Goal: Information Seeking & Learning: Check status

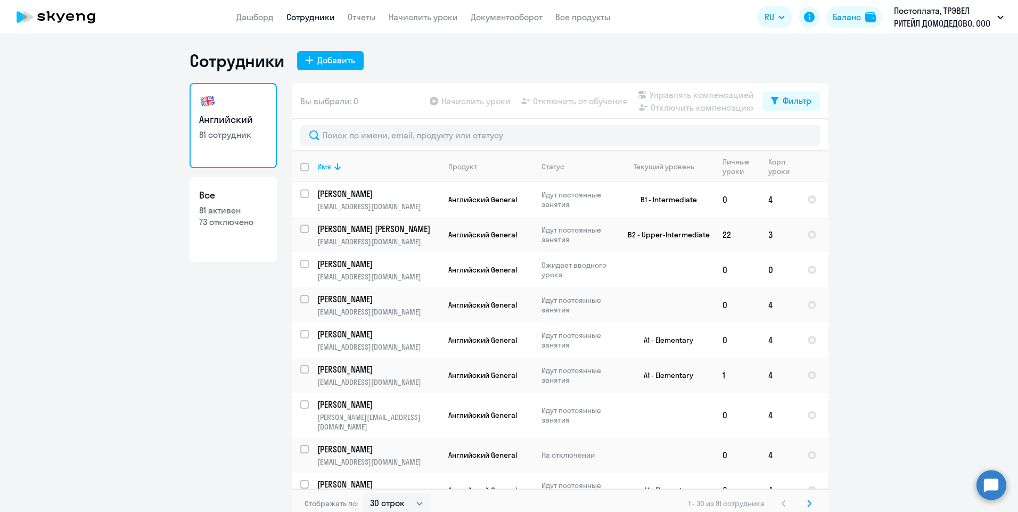
select select "30"
click at [505, 15] on link "Документооборот" at bounding box center [507, 17] width 72 height 11
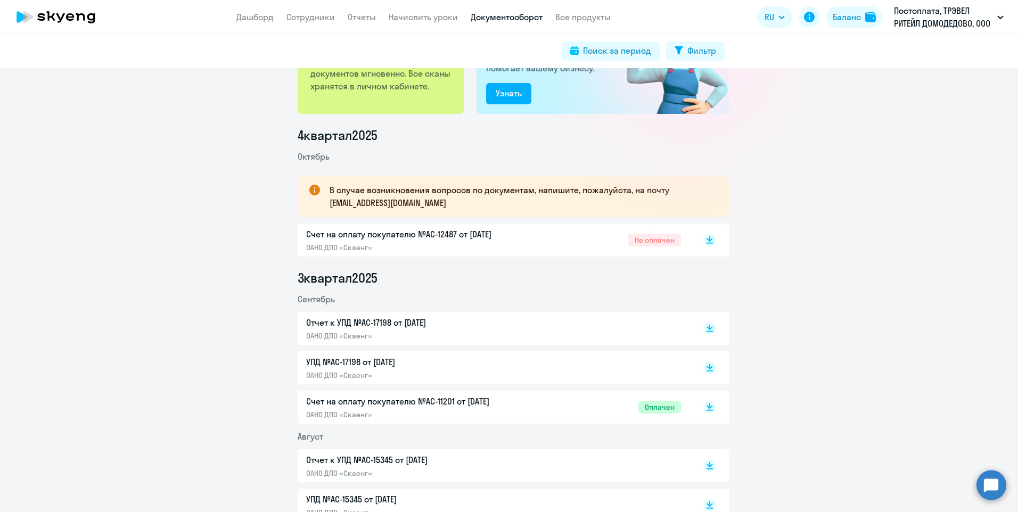
scroll to position [107, 0]
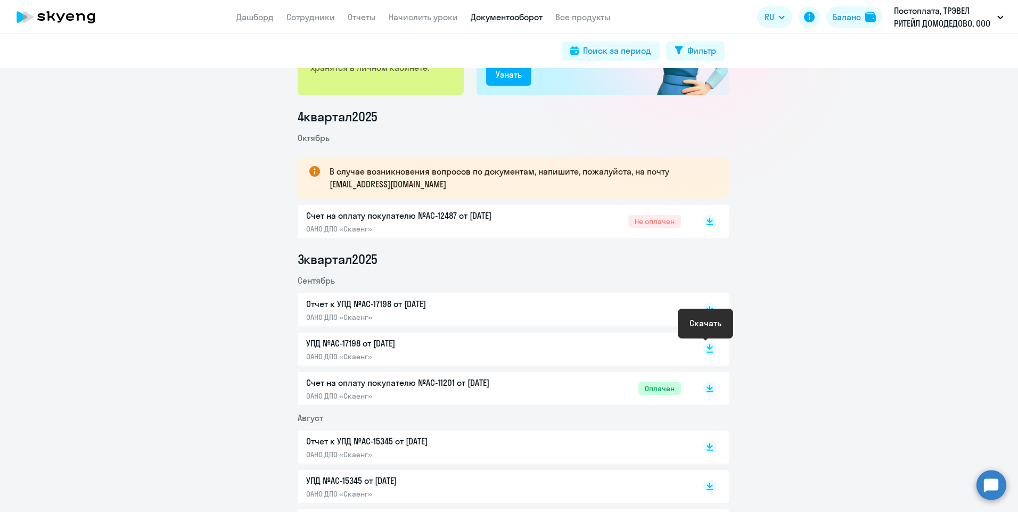
click at [704, 347] on rect at bounding box center [710, 349] width 13 height 13
click at [708, 306] on rect at bounding box center [710, 310] width 13 height 13
click at [304, 13] on link "Сотрудники" at bounding box center [311, 17] width 48 height 11
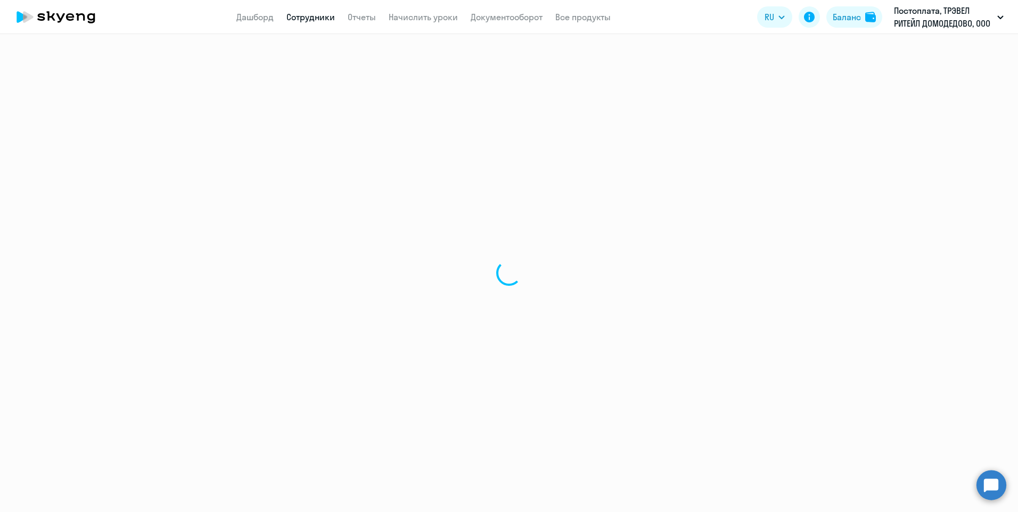
select select "30"
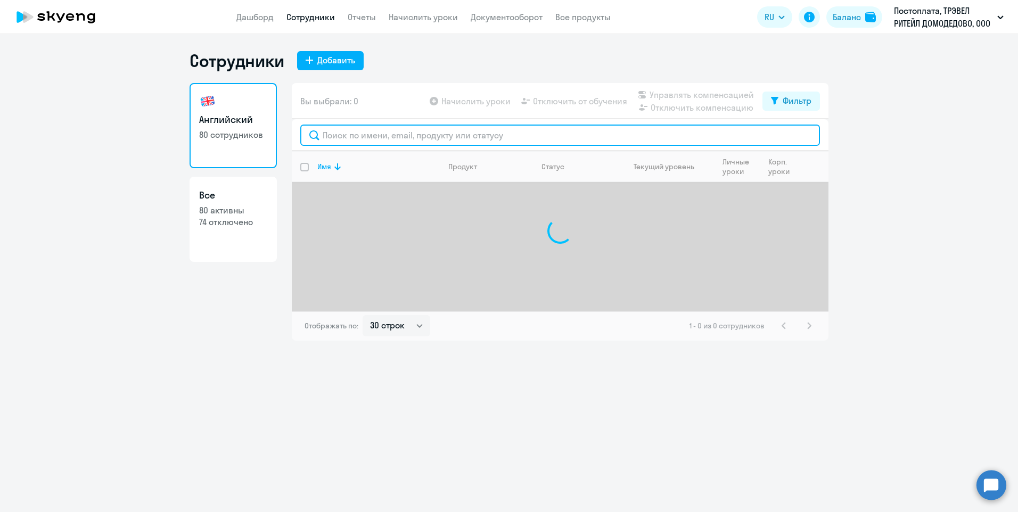
click at [341, 137] on input "text" at bounding box center [560, 135] width 520 height 21
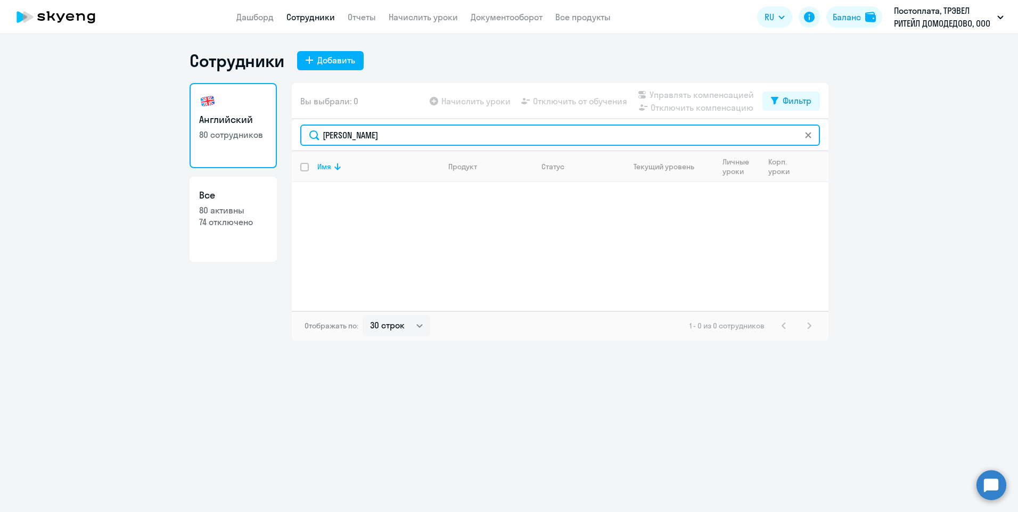
drag, startPoint x: 372, startPoint y: 137, endPoint x: 304, endPoint y: 137, distance: 68.2
click at [304, 137] on input "[PERSON_NAME]" at bounding box center [560, 135] width 520 height 21
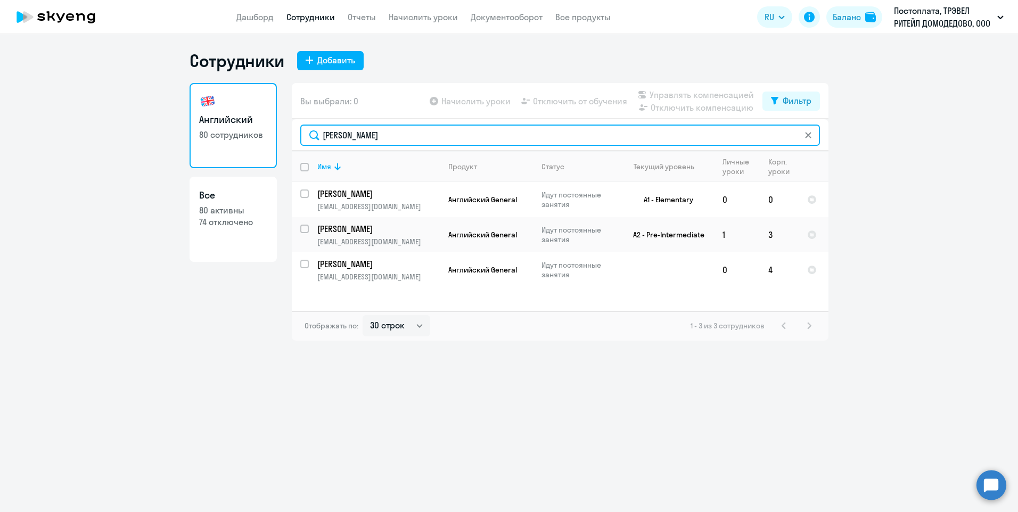
type input "[PERSON_NAME]"
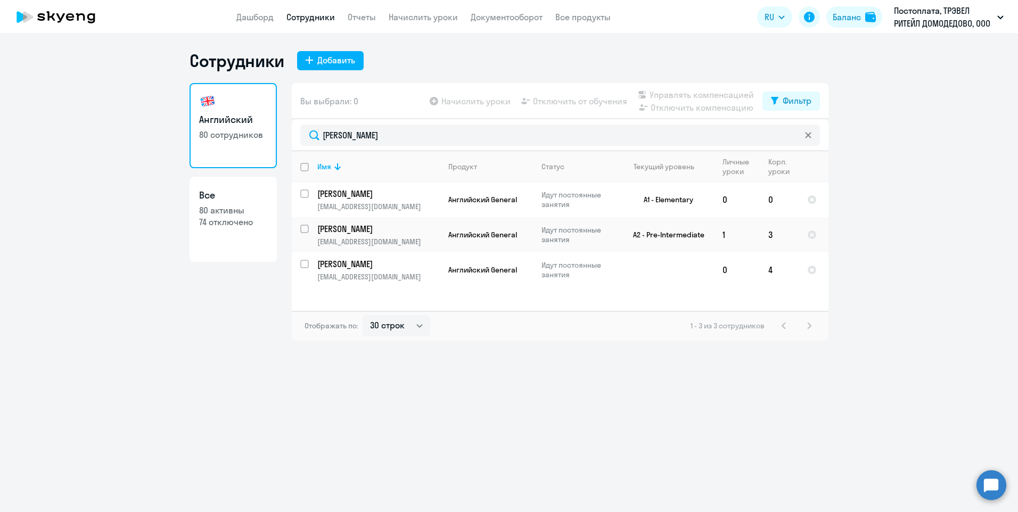
click at [216, 217] on p "74 отключено" at bounding box center [233, 222] width 68 height 12
select select "30"
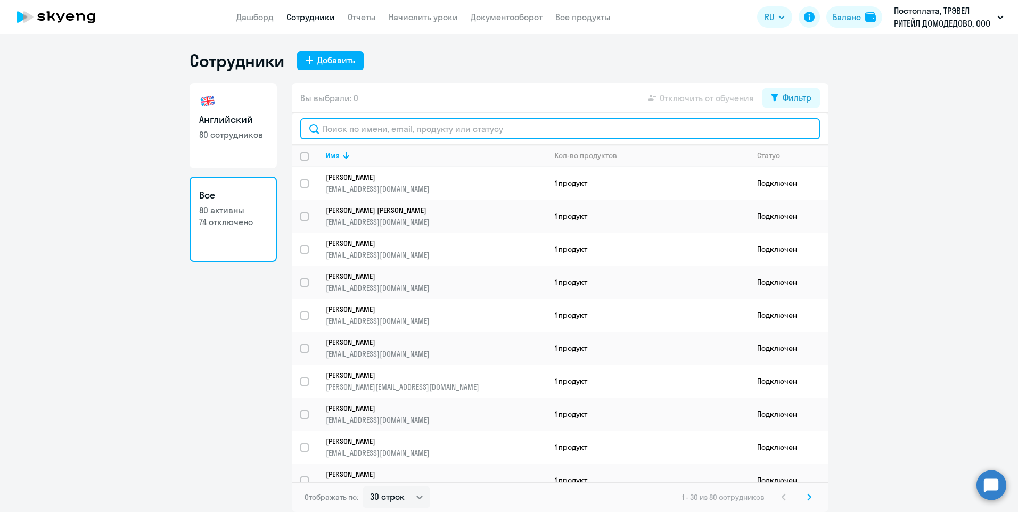
click at [391, 126] on input "text" at bounding box center [560, 128] width 520 height 21
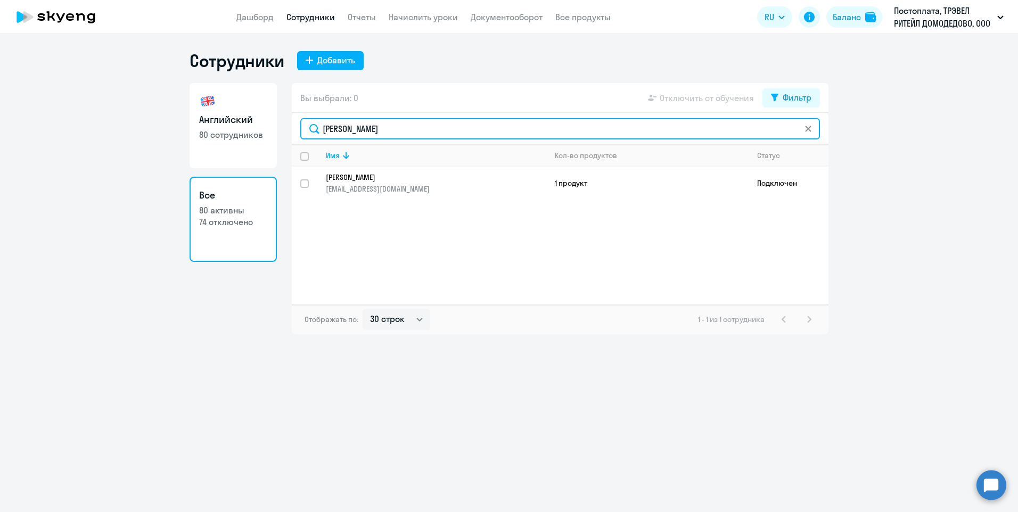
drag, startPoint x: 366, startPoint y: 129, endPoint x: 303, endPoint y: 128, distance: 62.8
click at [303, 128] on input "[PERSON_NAME]" at bounding box center [560, 128] width 520 height 21
type input "[PERSON_NAME]"
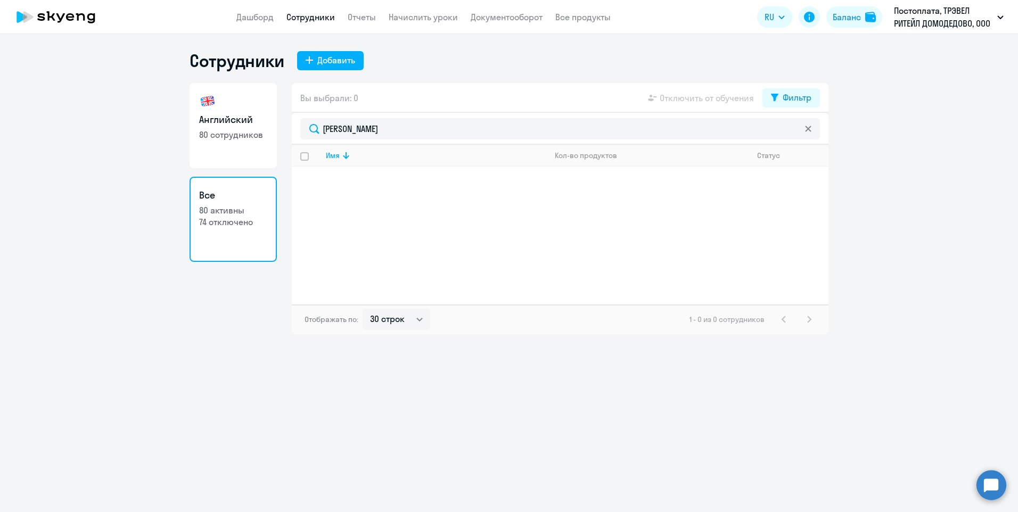
click at [806, 127] on icon at bounding box center [808, 129] width 6 height 6
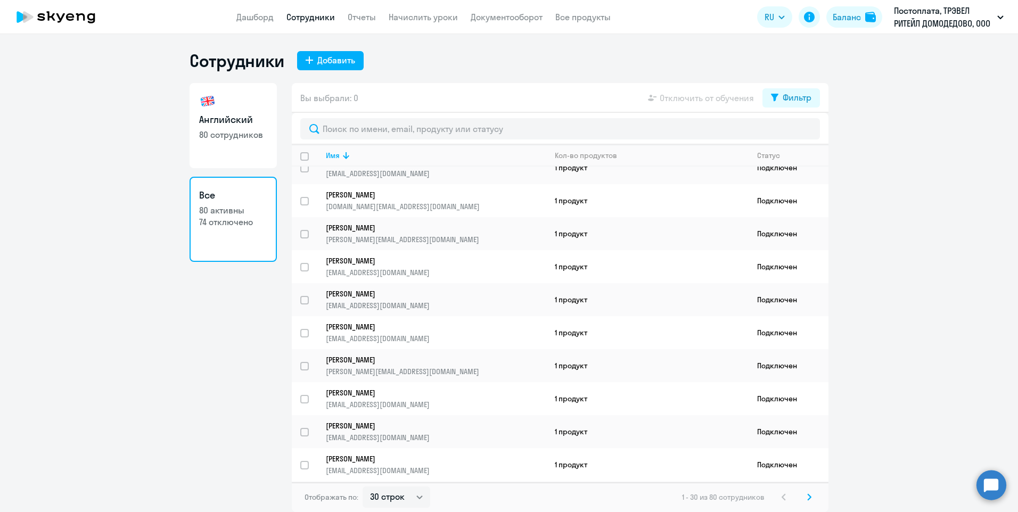
scroll to position [675, 0]
click at [811, 497] on icon at bounding box center [809, 497] width 3 height 6
click at [805, 495] on svg-icon at bounding box center [809, 497] width 13 height 13
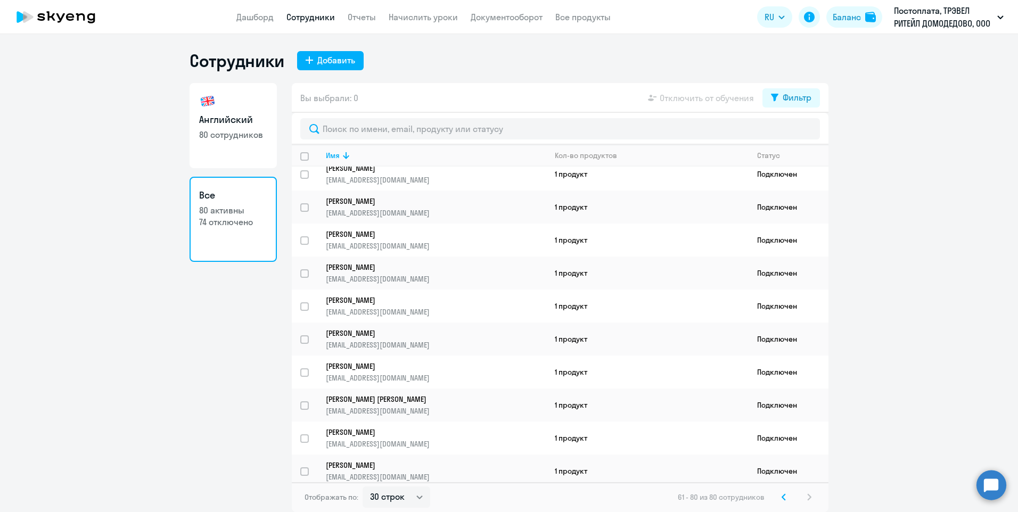
scroll to position [0, 0]
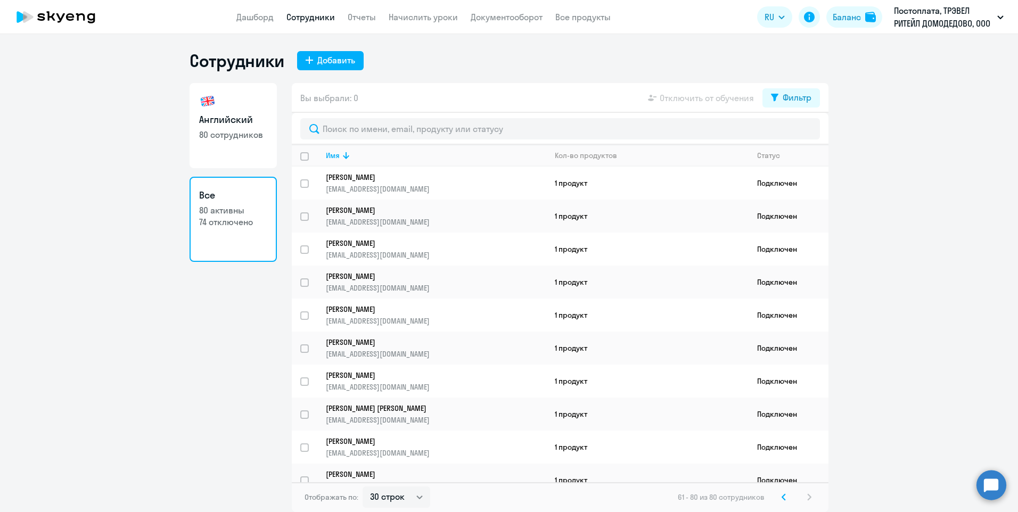
click at [235, 223] on p "74 отключено" at bounding box center [233, 222] width 68 height 12
click at [240, 15] on link "Дашборд" at bounding box center [254, 17] width 37 height 11
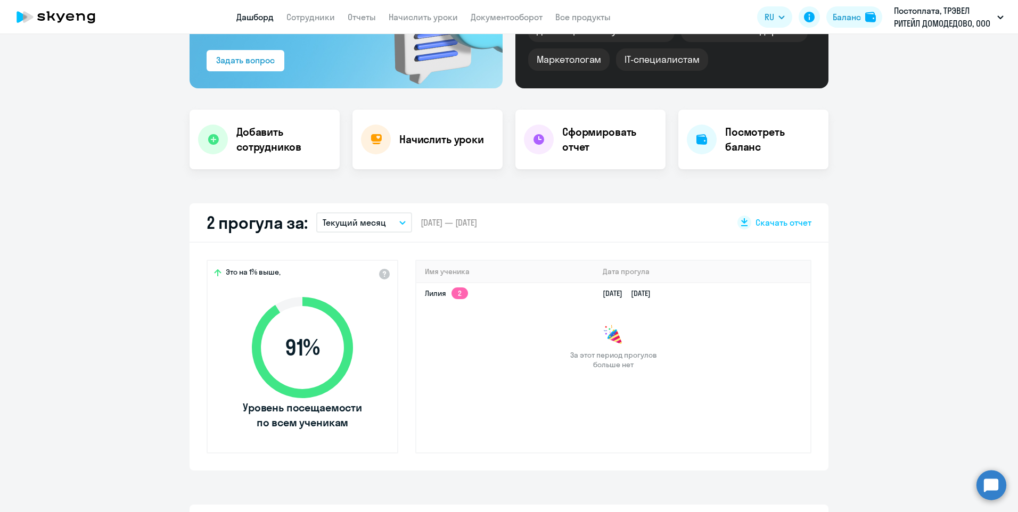
scroll to position [160, 0]
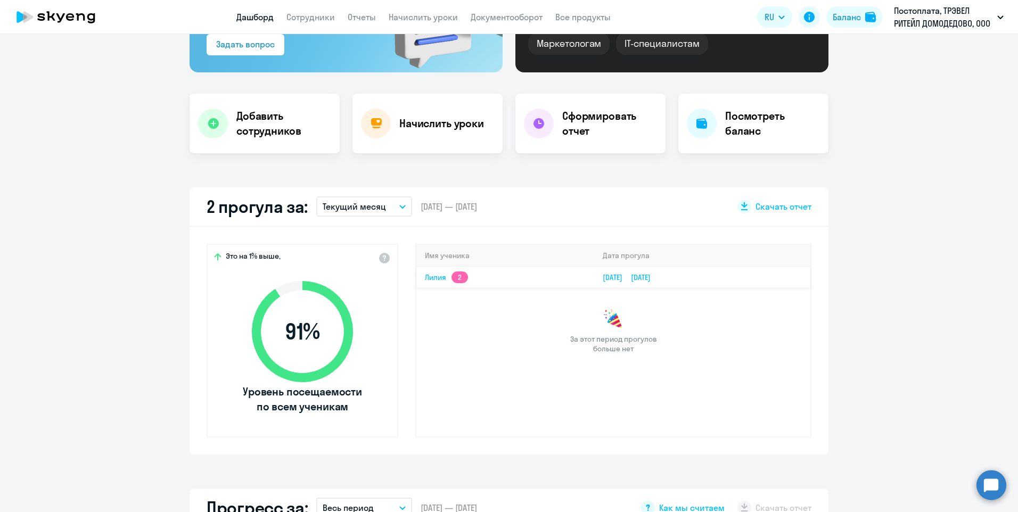
click at [435, 280] on link "Лилия 2" at bounding box center [446, 278] width 43 height 10
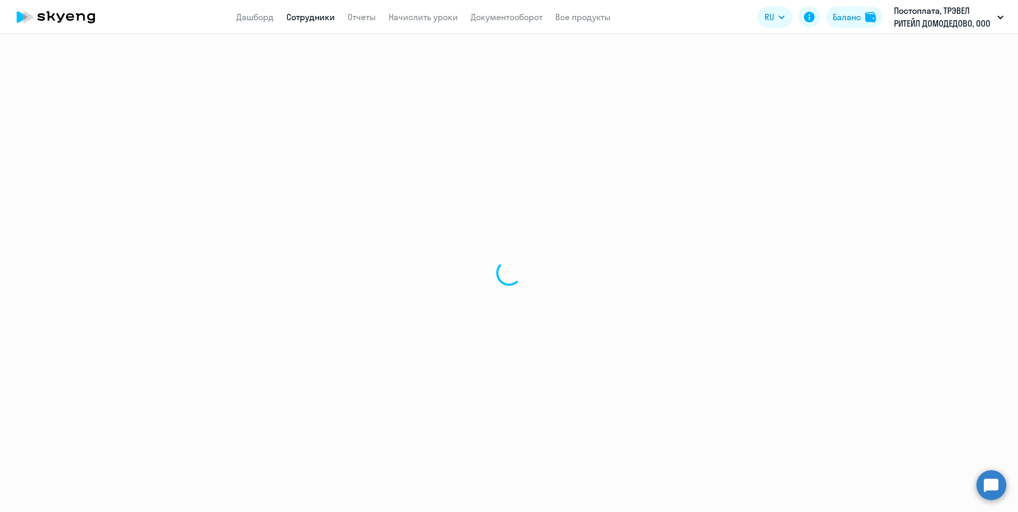
select select "english"
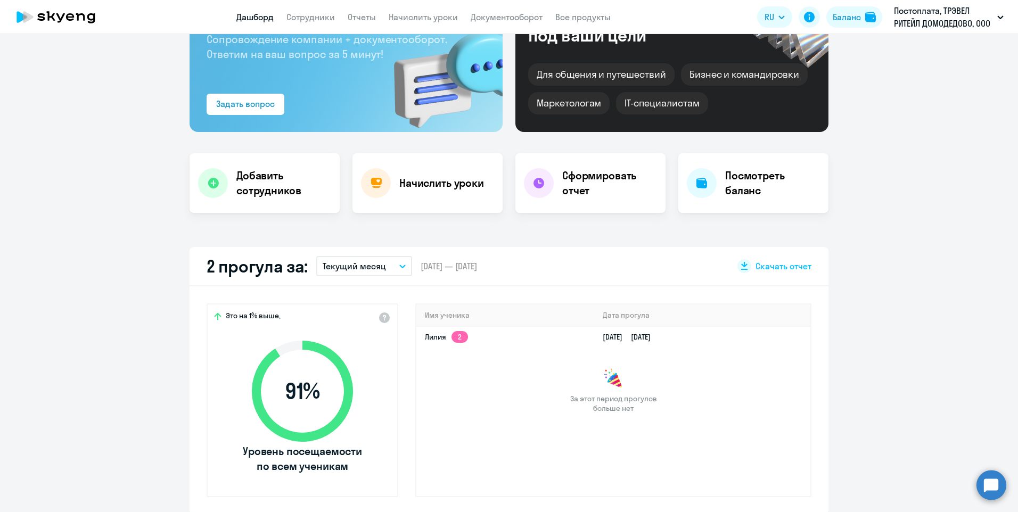
scroll to position [107, 0]
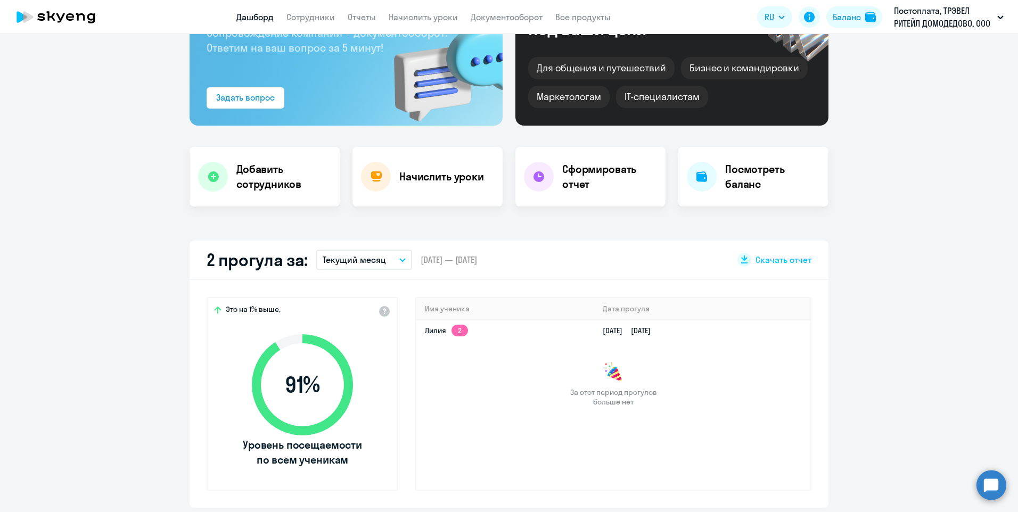
click at [399, 258] on icon "button" at bounding box center [402, 260] width 6 height 4
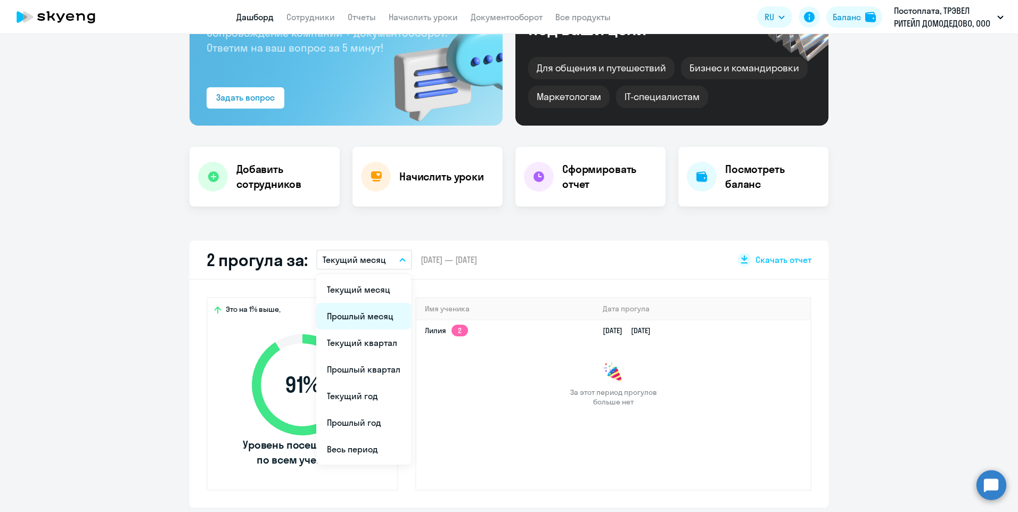
click at [389, 311] on li "Прошлый месяц" at bounding box center [363, 316] width 95 height 27
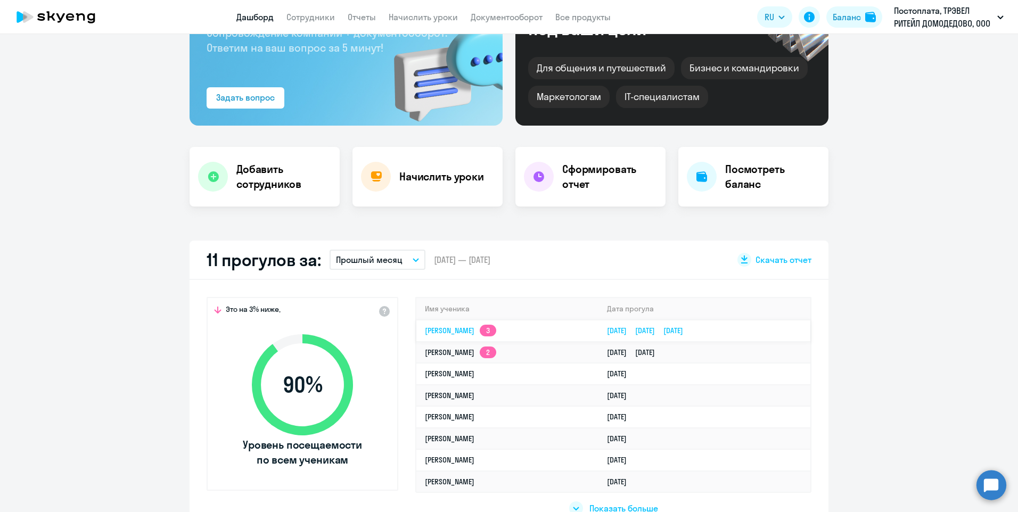
select select "30"
click at [485, 329] on link "[PERSON_NAME] 3" at bounding box center [460, 331] width 71 height 10
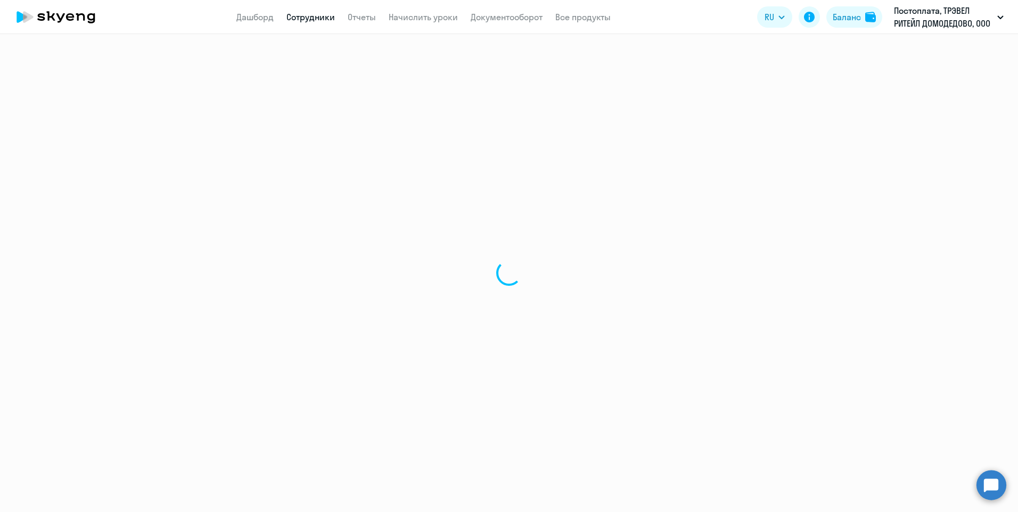
select select "english"
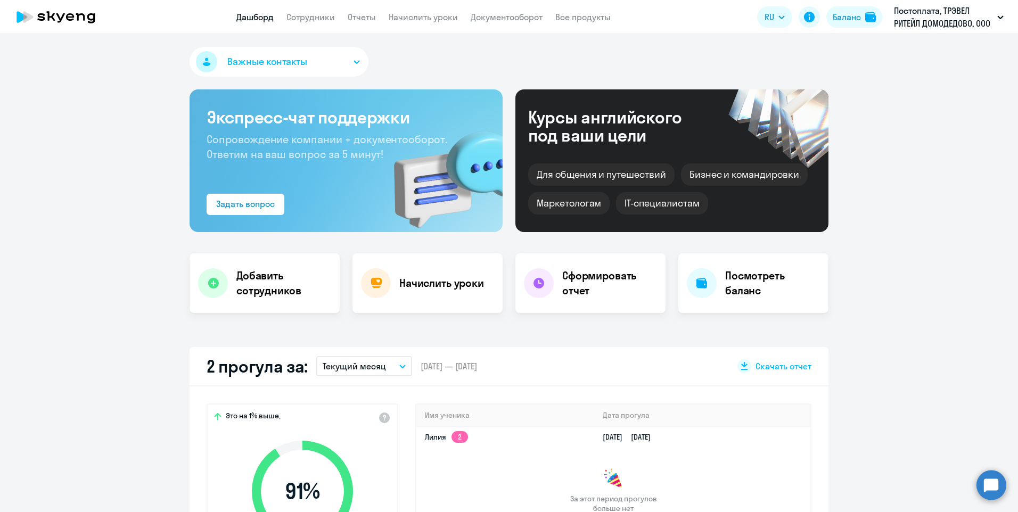
select select "30"
